Goal: Task Accomplishment & Management: Use online tool/utility

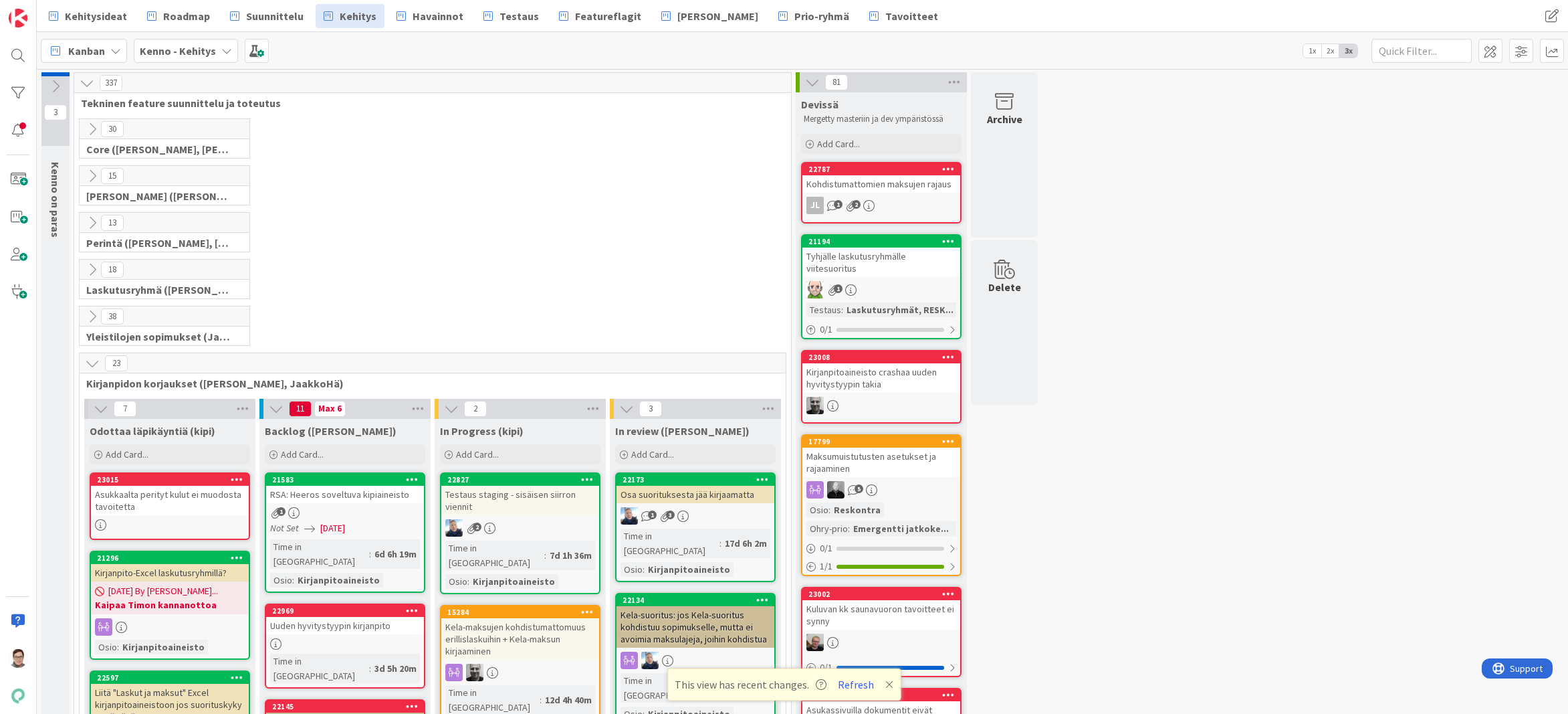
drag, startPoint x: 1178, startPoint y: 702, endPoint x: 1114, endPoint y: 685, distance: 66.2
click at [793, 417] on button "Refresh" at bounding box center [856, 685] width 45 height 18
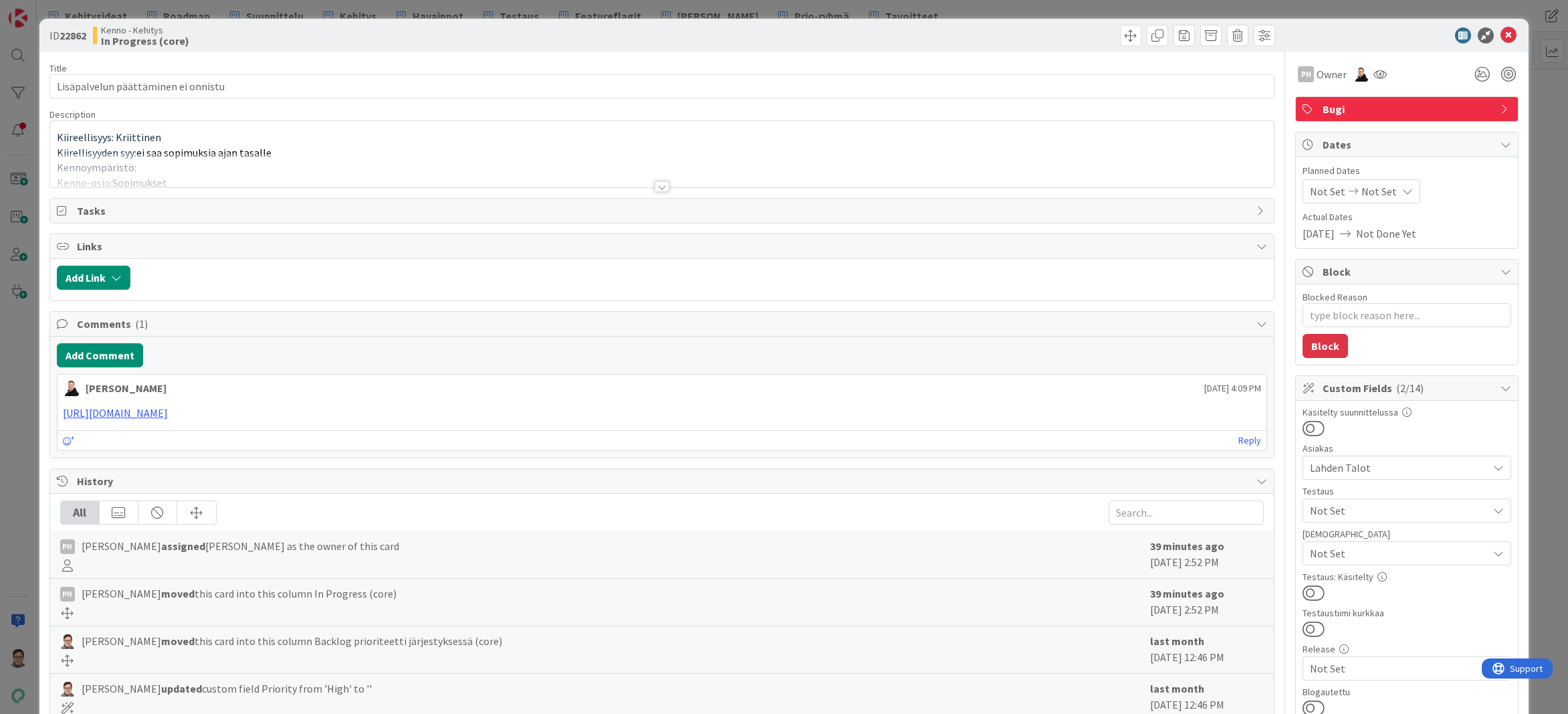
click at [656, 186] on div at bounding box center [662, 186] width 15 height 11
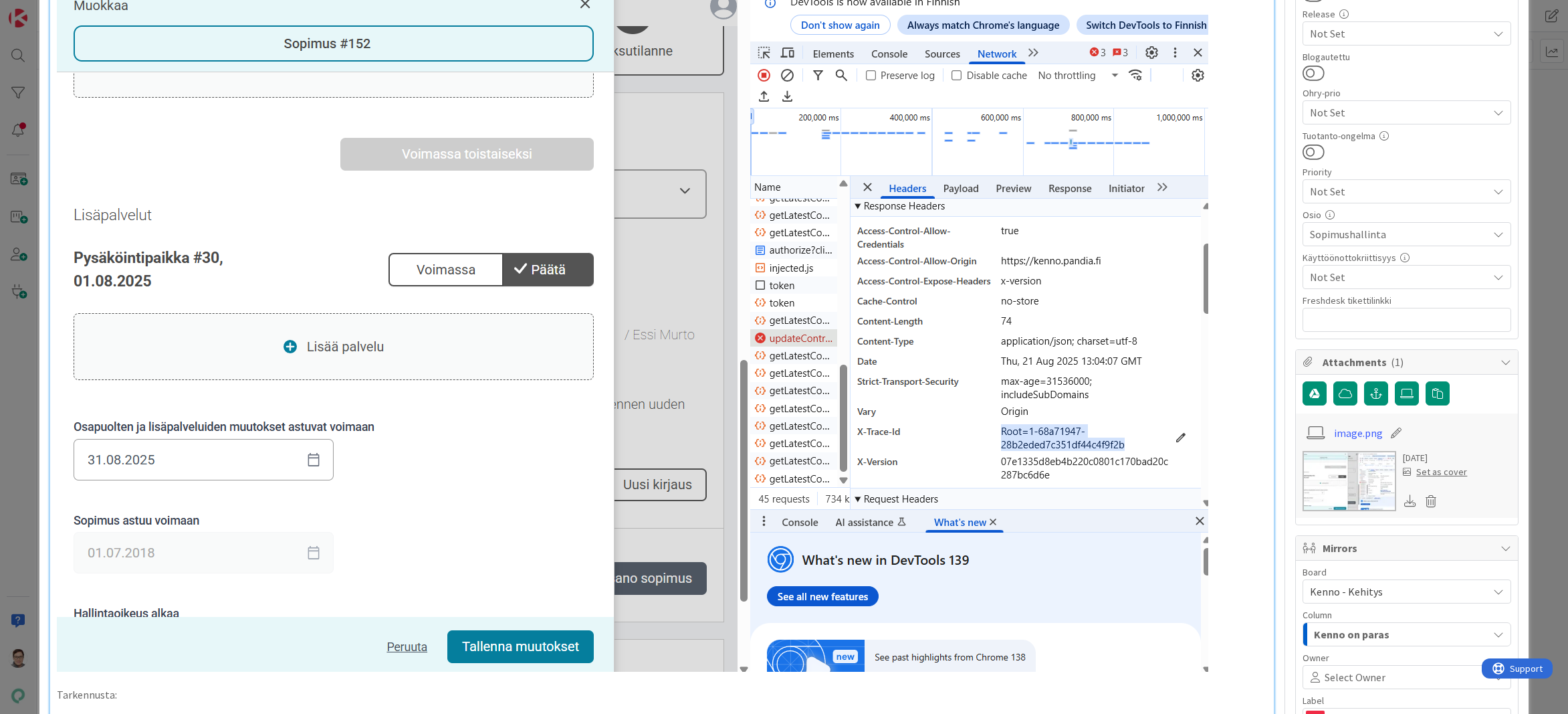
scroll to position [869, 0]
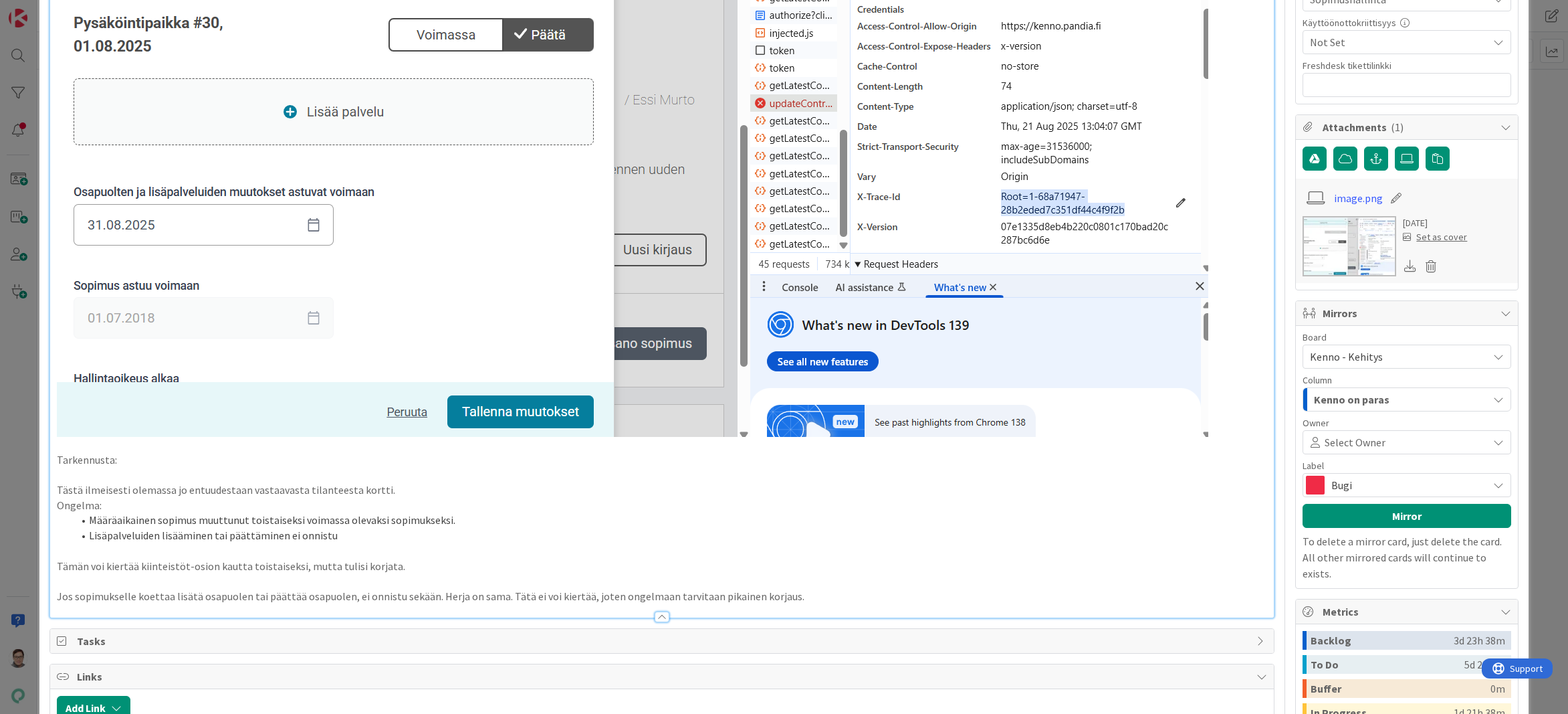
type textarea "x"
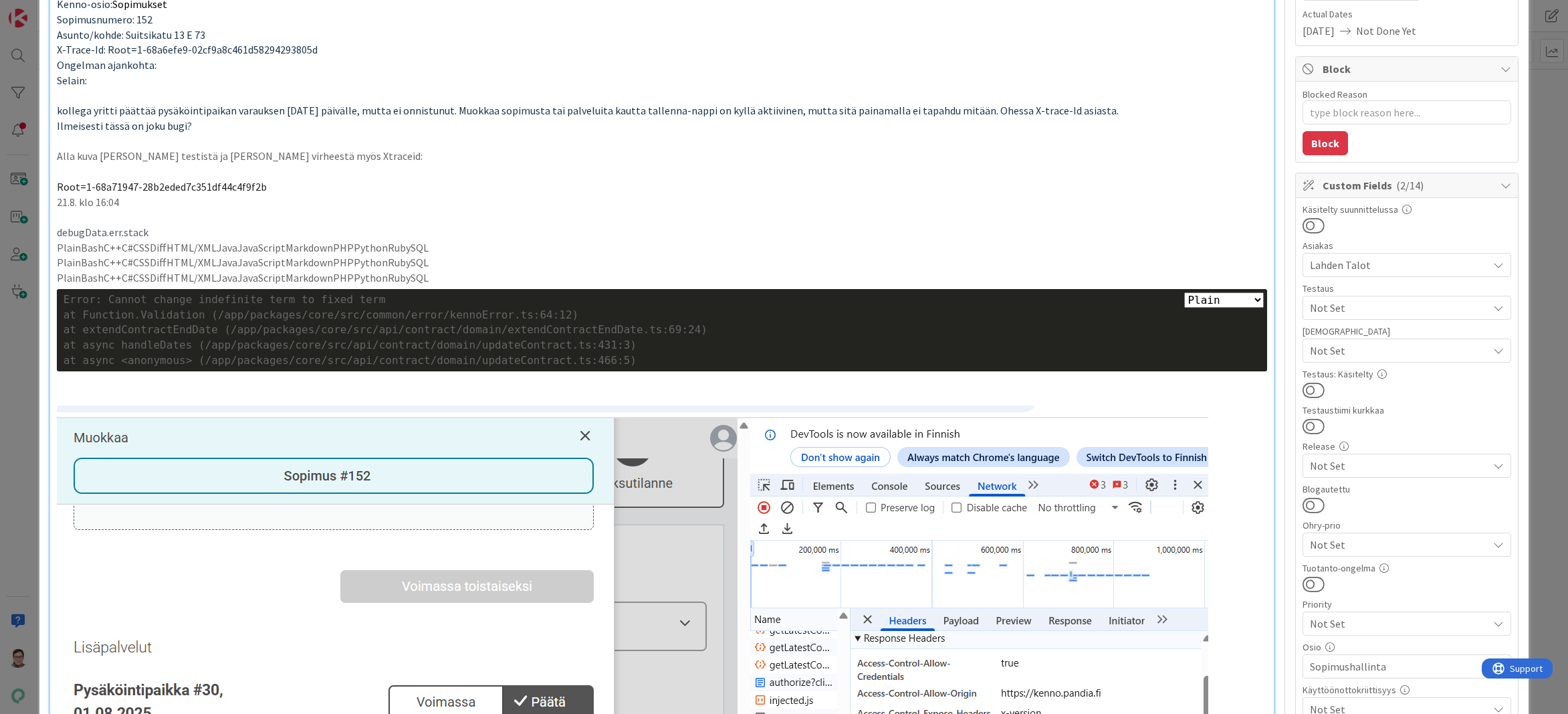
scroll to position [0, 0]
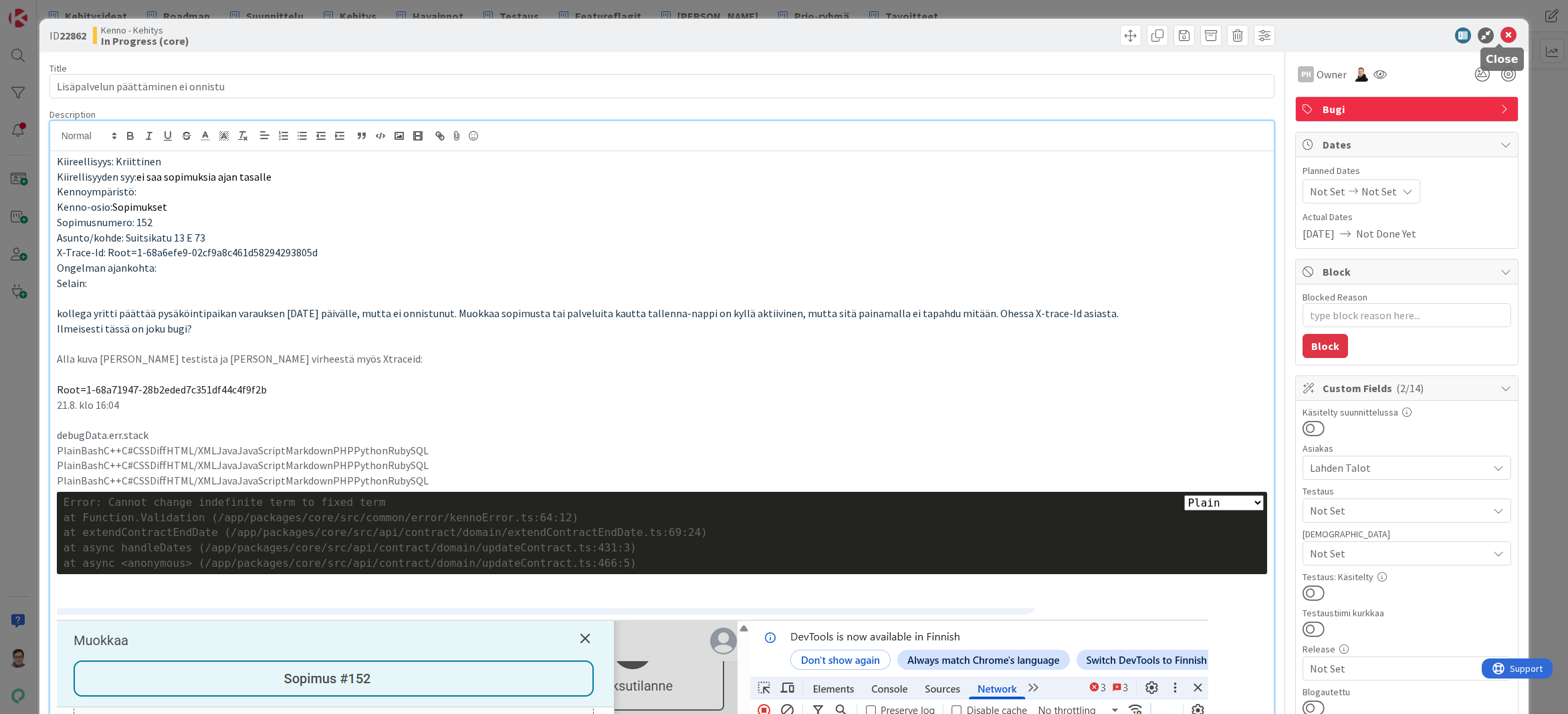
click at [1501, 36] on icon at bounding box center [1509, 35] width 16 height 16
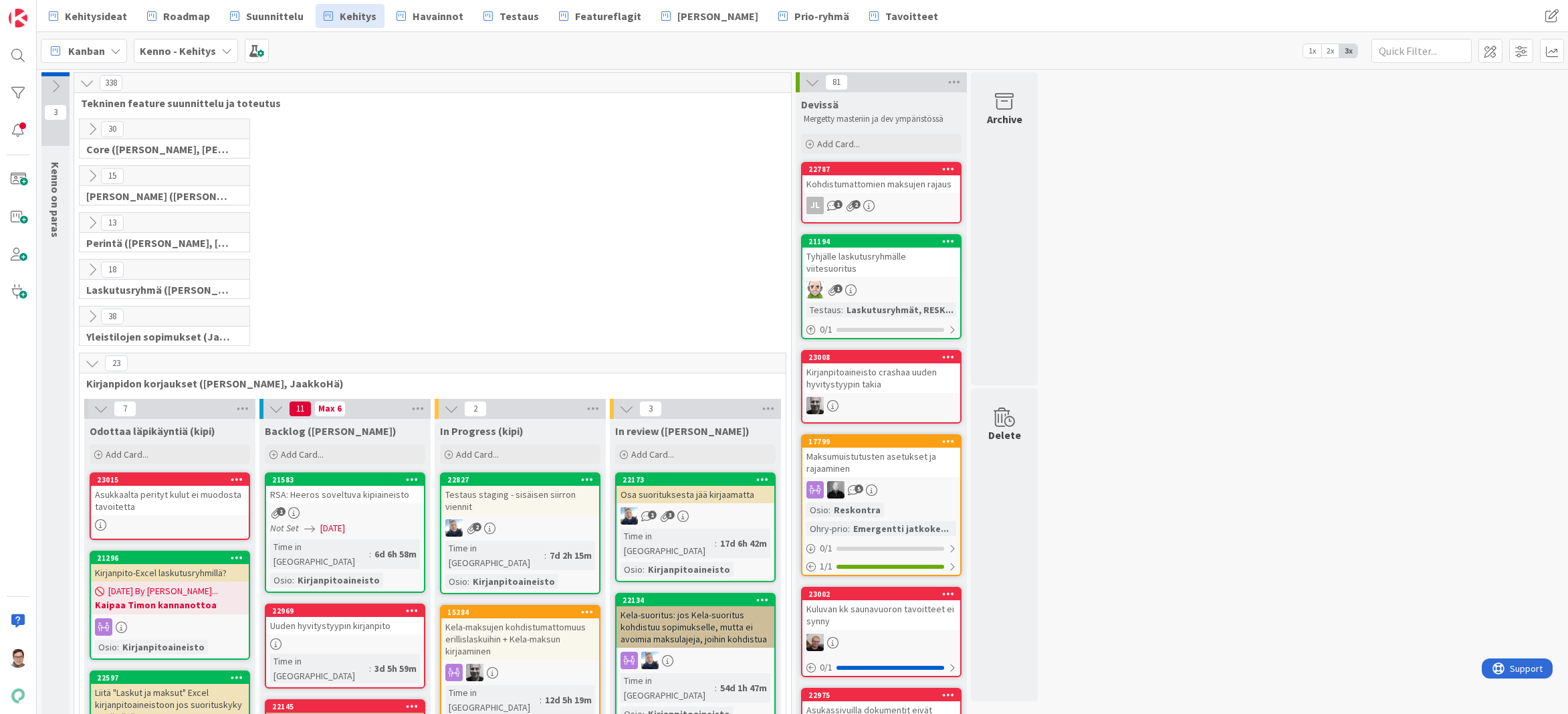
drag, startPoint x: 1182, startPoint y: 700, endPoint x: 1173, endPoint y: 705, distance: 10.3
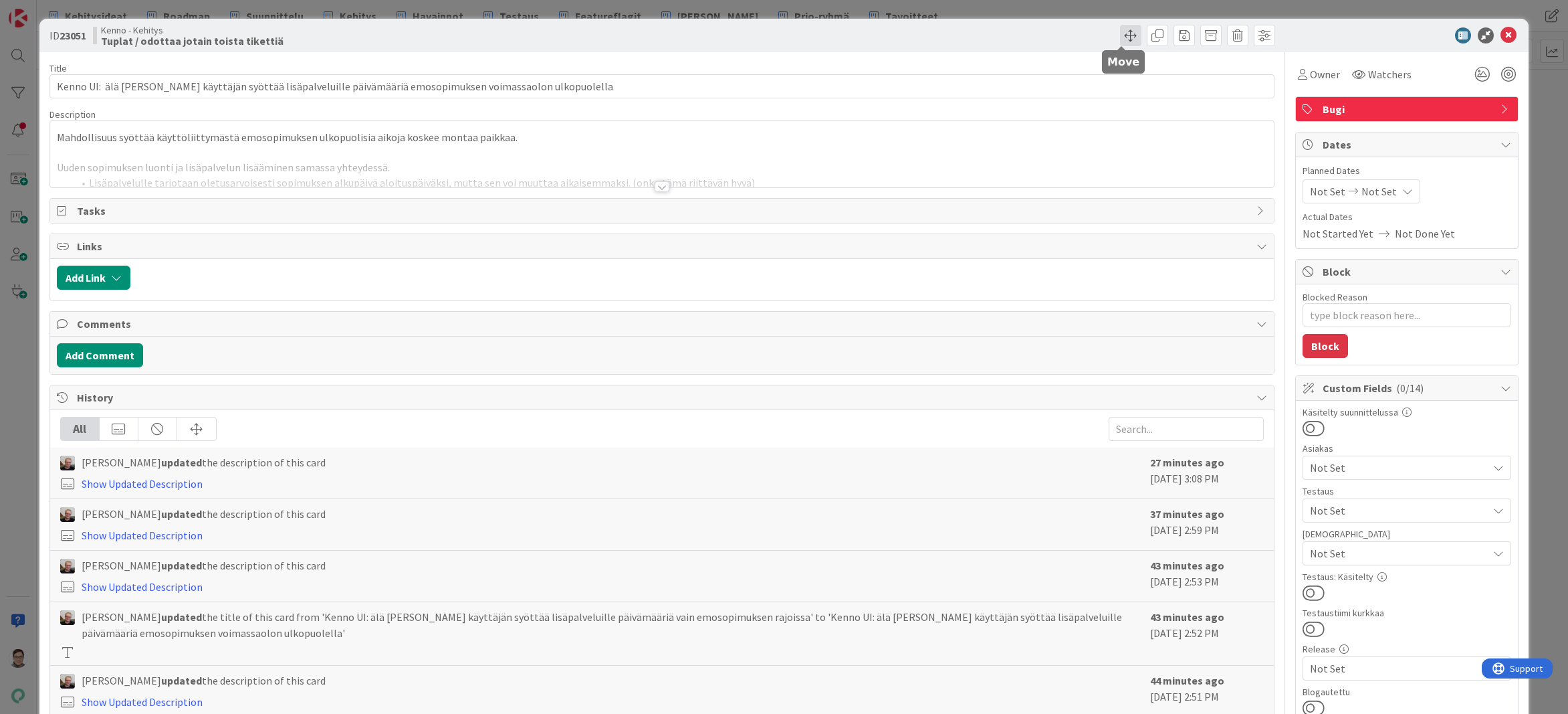
click at [1120, 34] on span at bounding box center [1131, 35] width 21 height 21
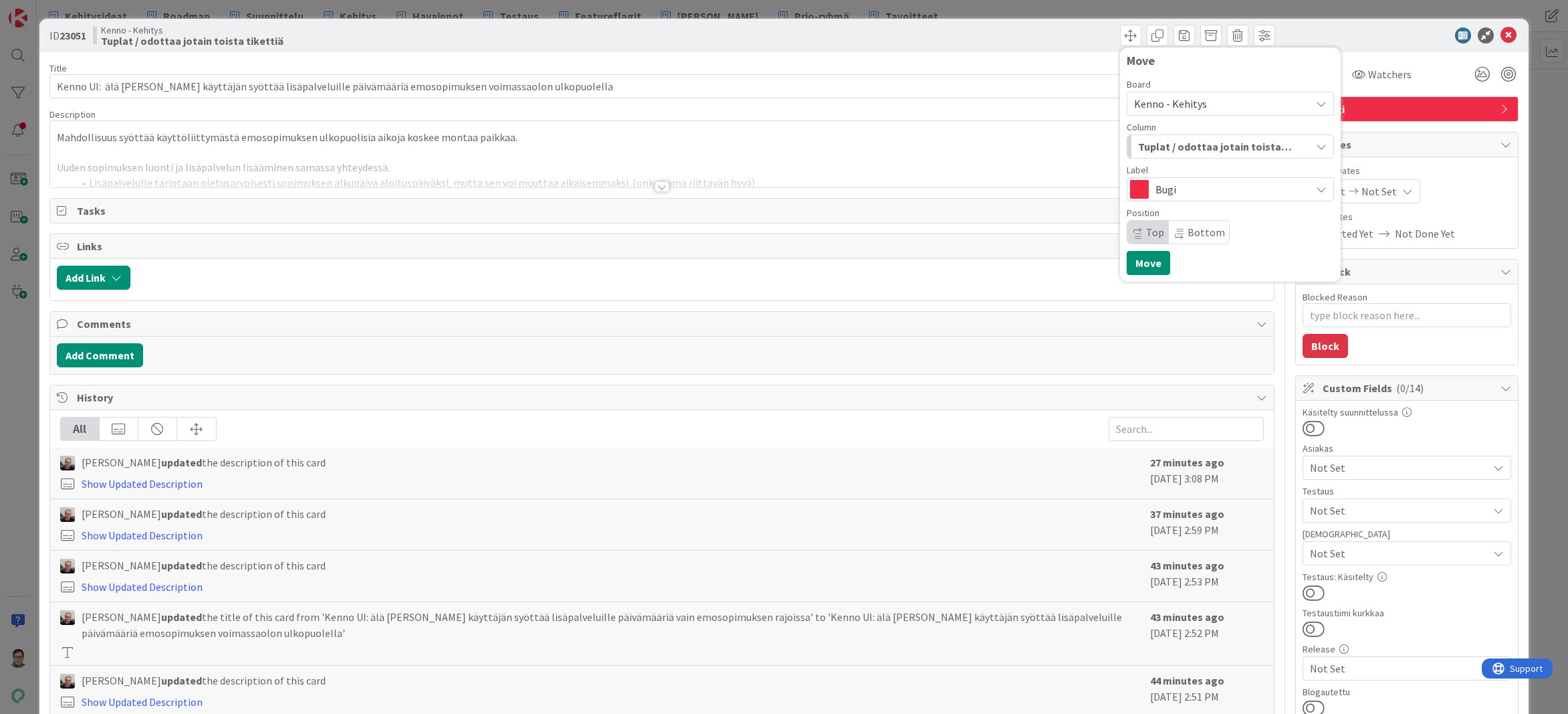
click at [1175, 106] on span "Kenno - Kehitys" at bounding box center [1171, 103] width 73 height 13
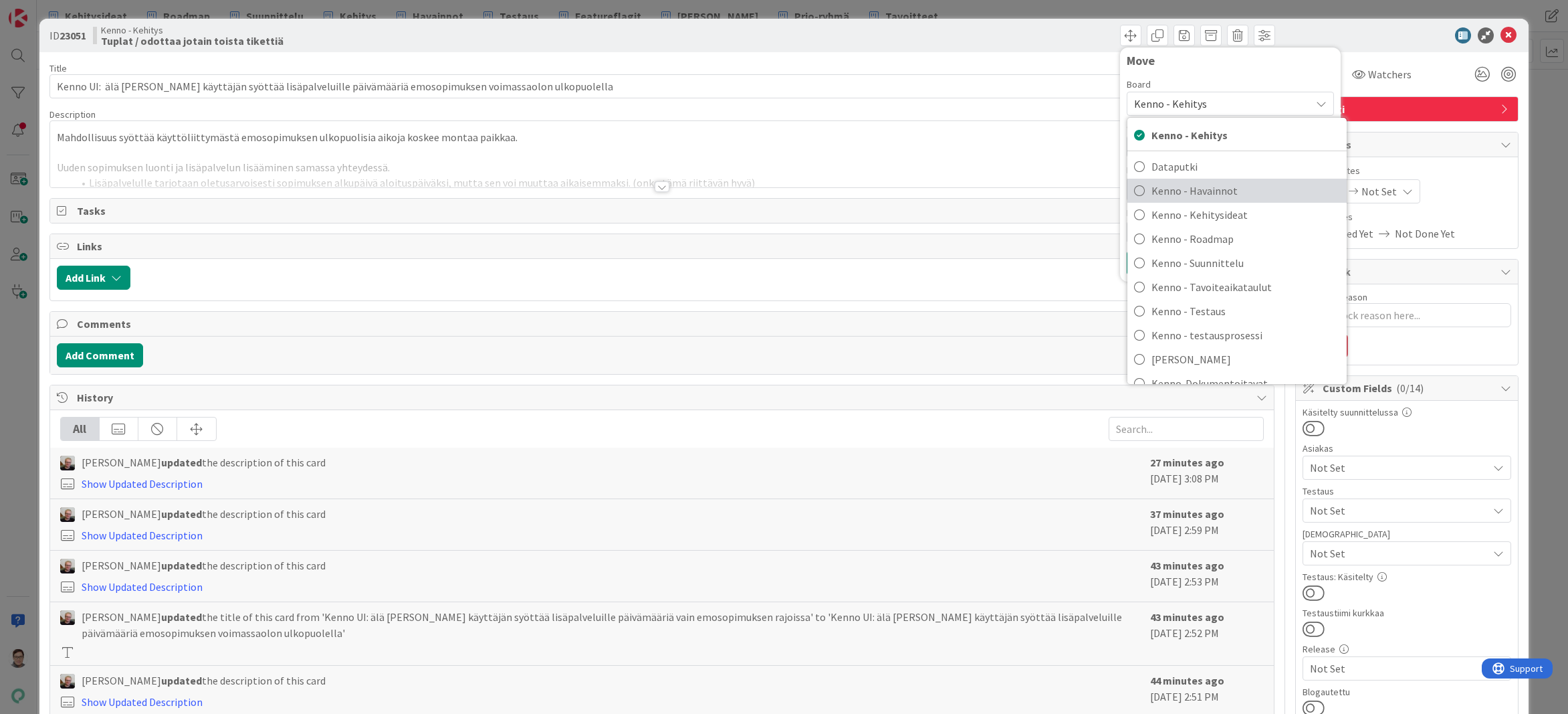
click at [1191, 191] on span "Kenno - Havainnot" at bounding box center [1245, 191] width 189 height 20
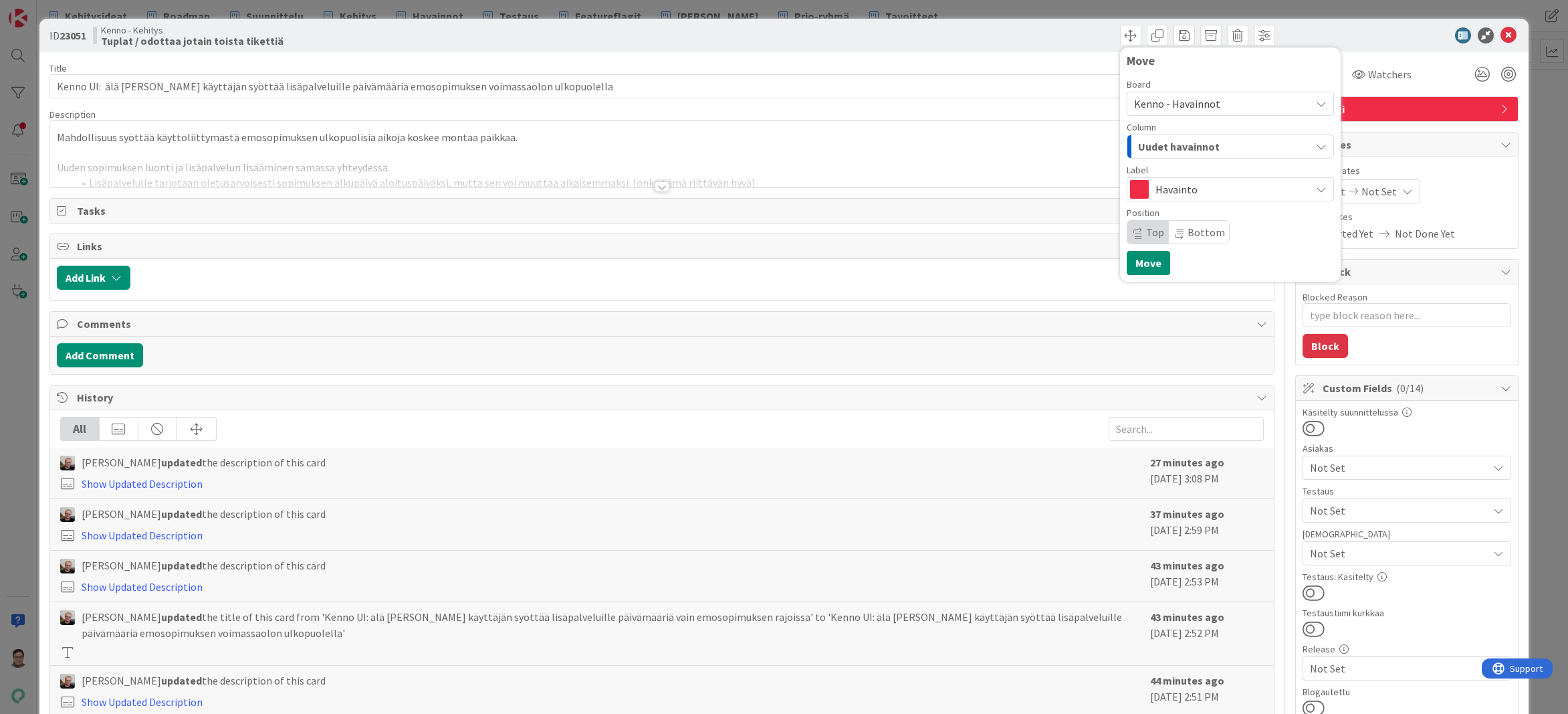
click at [1172, 143] on span "Uudet havainnot" at bounding box center [1179, 146] width 82 height 18
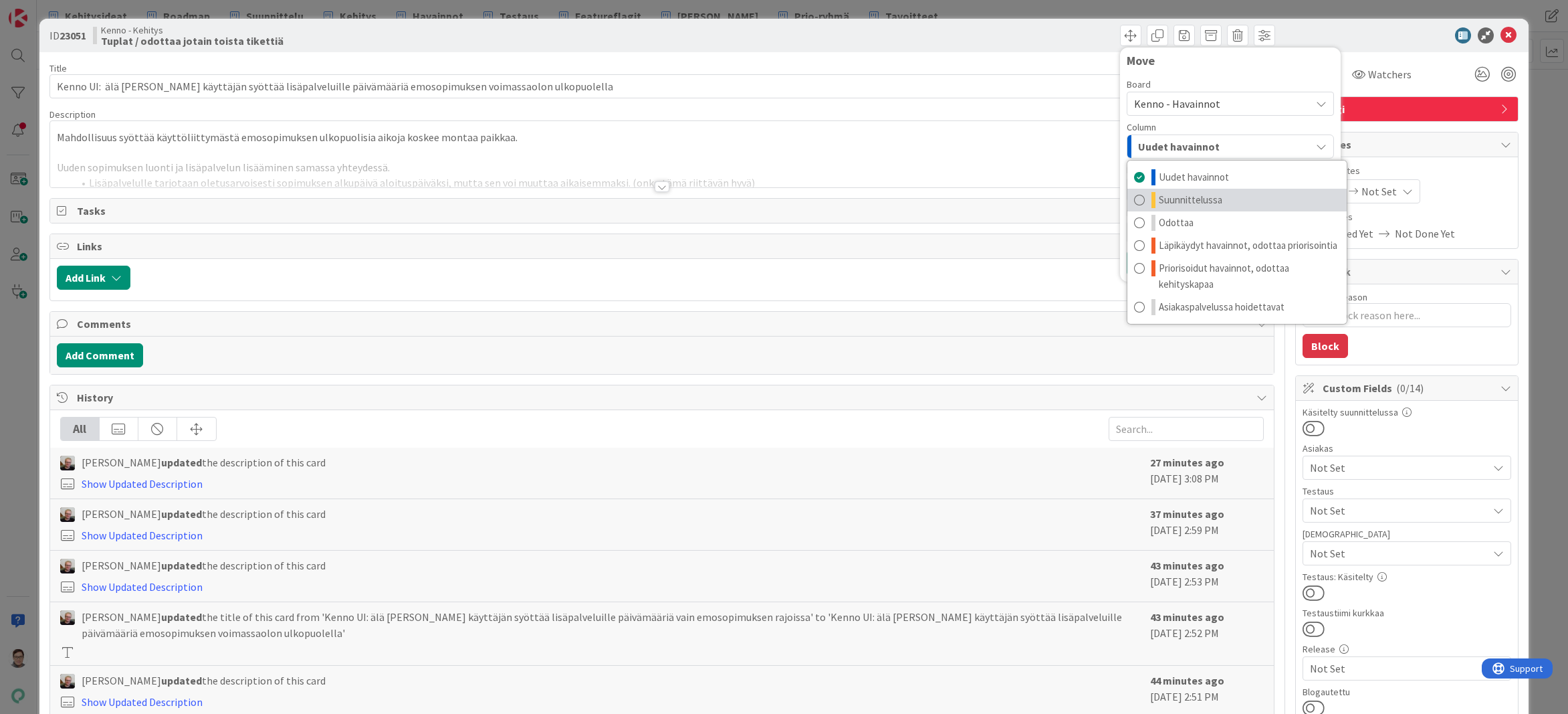
click at [1187, 200] on span "Suunnittelussa" at bounding box center [1191, 200] width 64 height 16
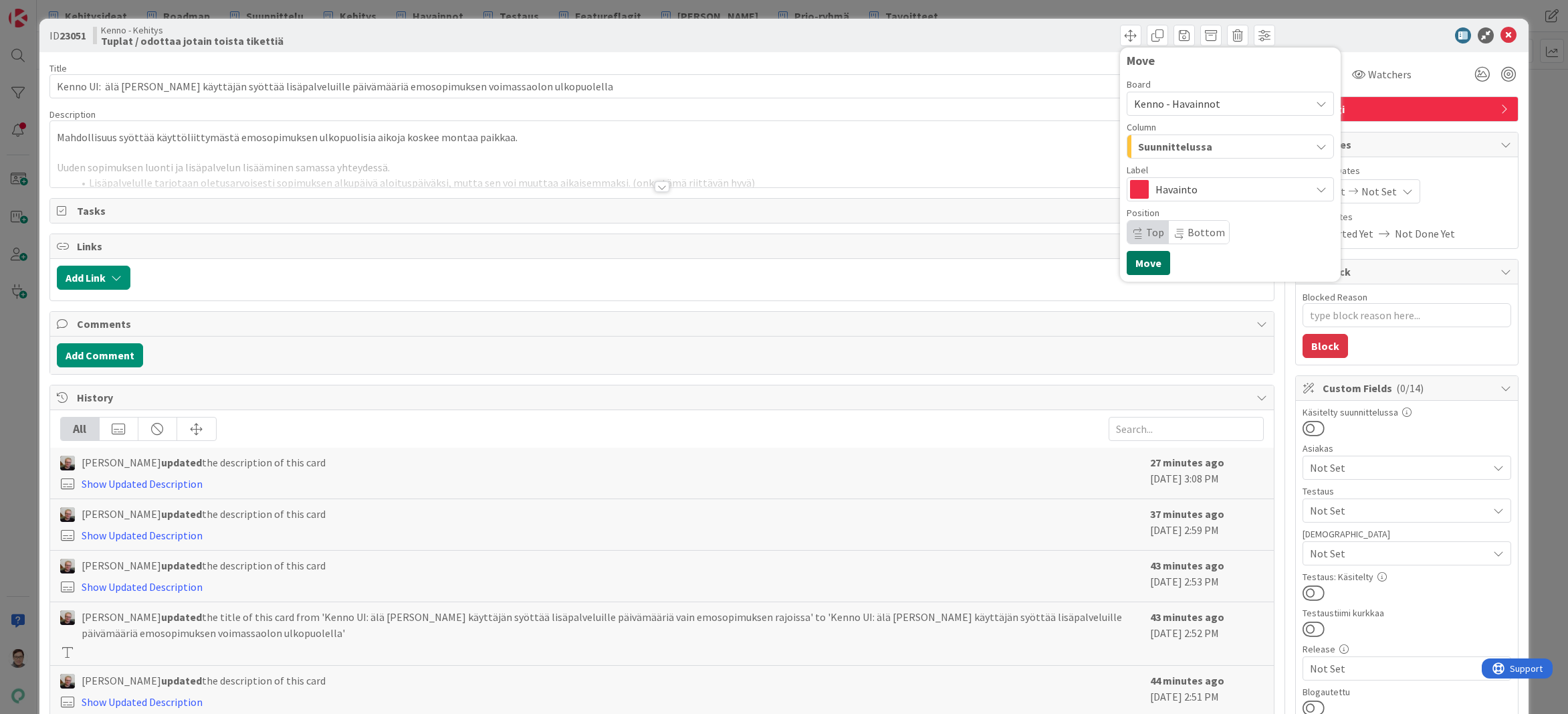
click at [1140, 262] on button "Move" at bounding box center [1149, 263] width 43 height 24
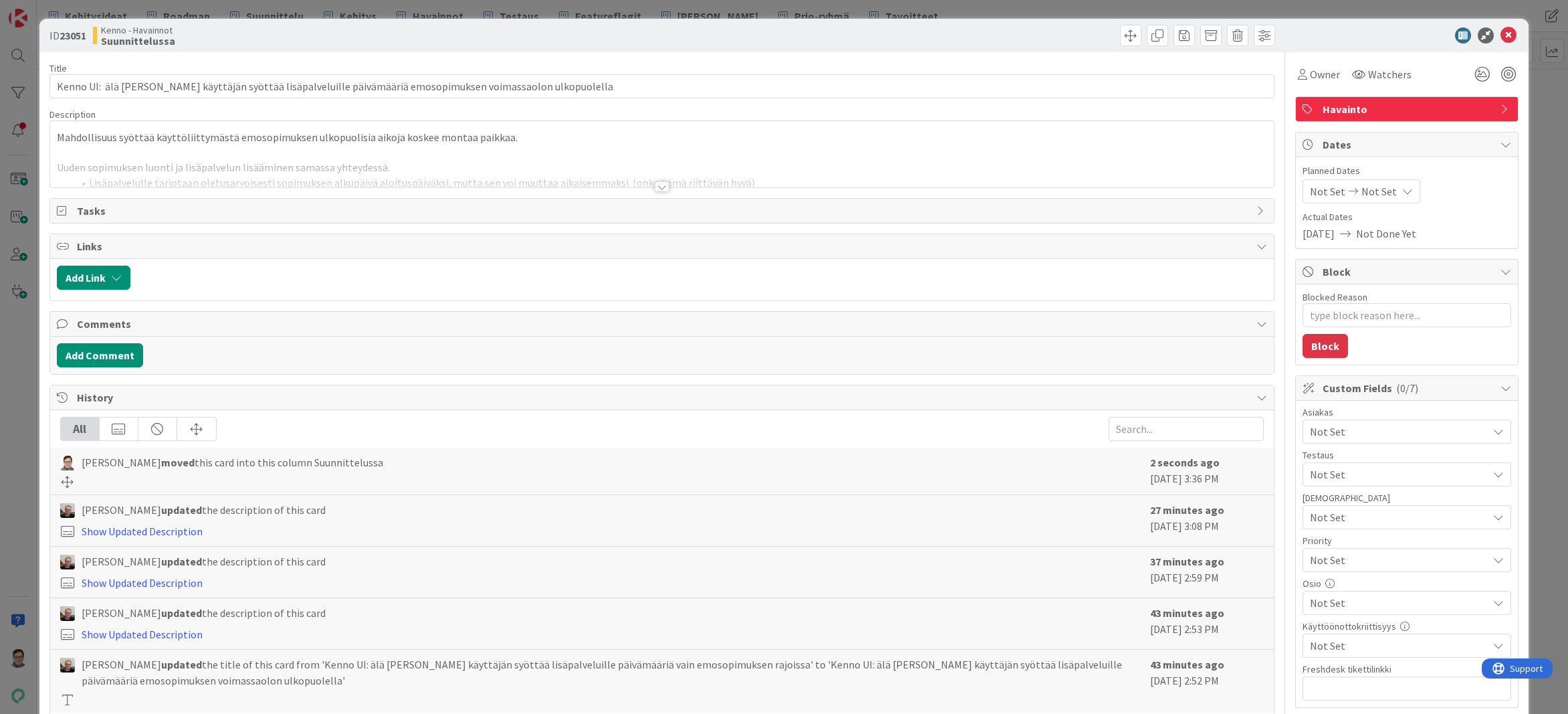
type textarea "x"
drag, startPoint x: 1500, startPoint y: 39, endPoint x: 1471, endPoint y: 39, distance: 29.0
click at [1501, 39] on icon at bounding box center [1509, 35] width 16 height 16
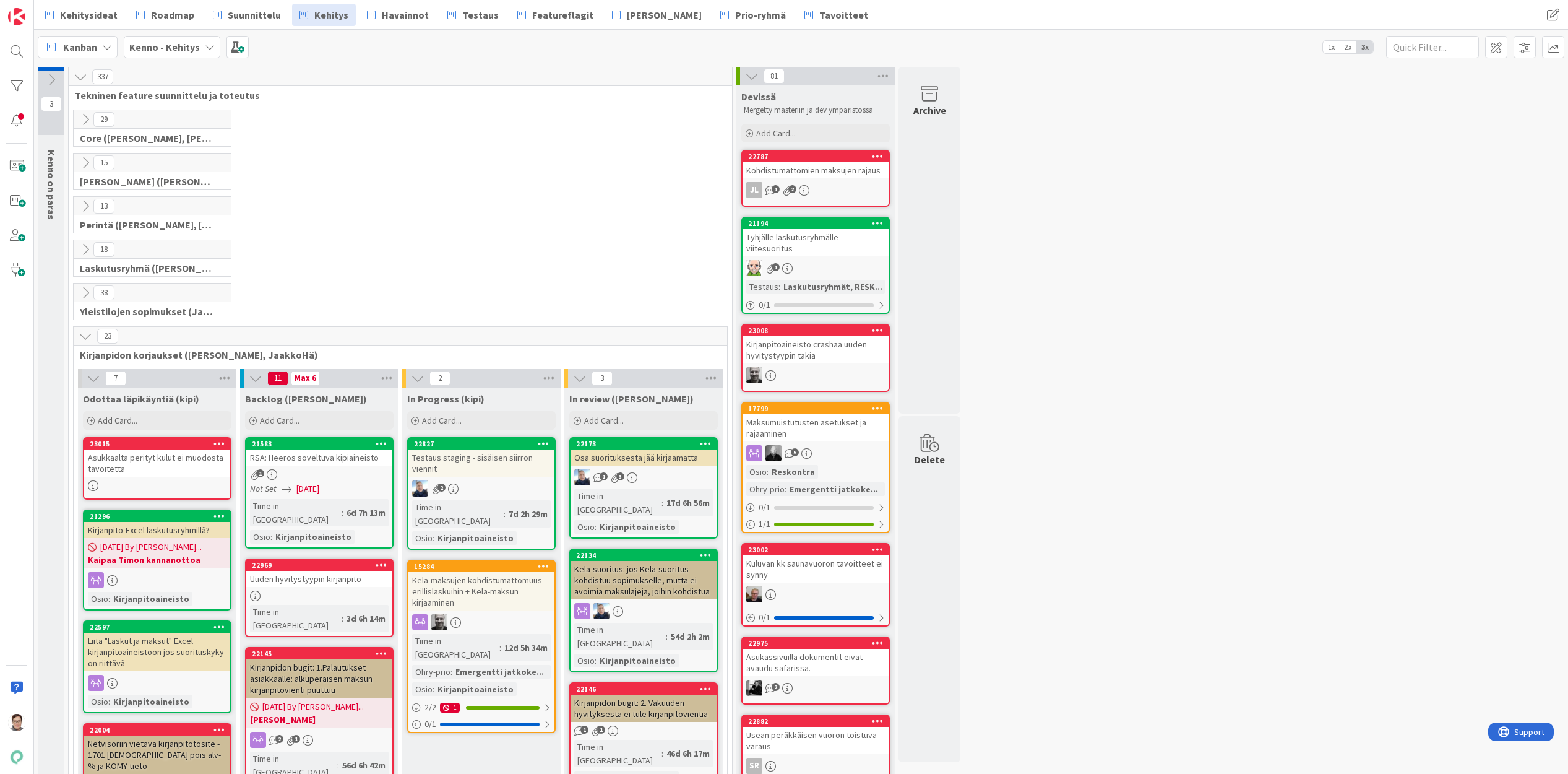
drag, startPoint x: 1438, startPoint y: 36, endPoint x: 1163, endPoint y: 273, distance: 363.0
click at [83, 335] on icon at bounding box center [85, 336] width 14 height 14
